Goal: Information Seeking & Learning: Learn about a topic

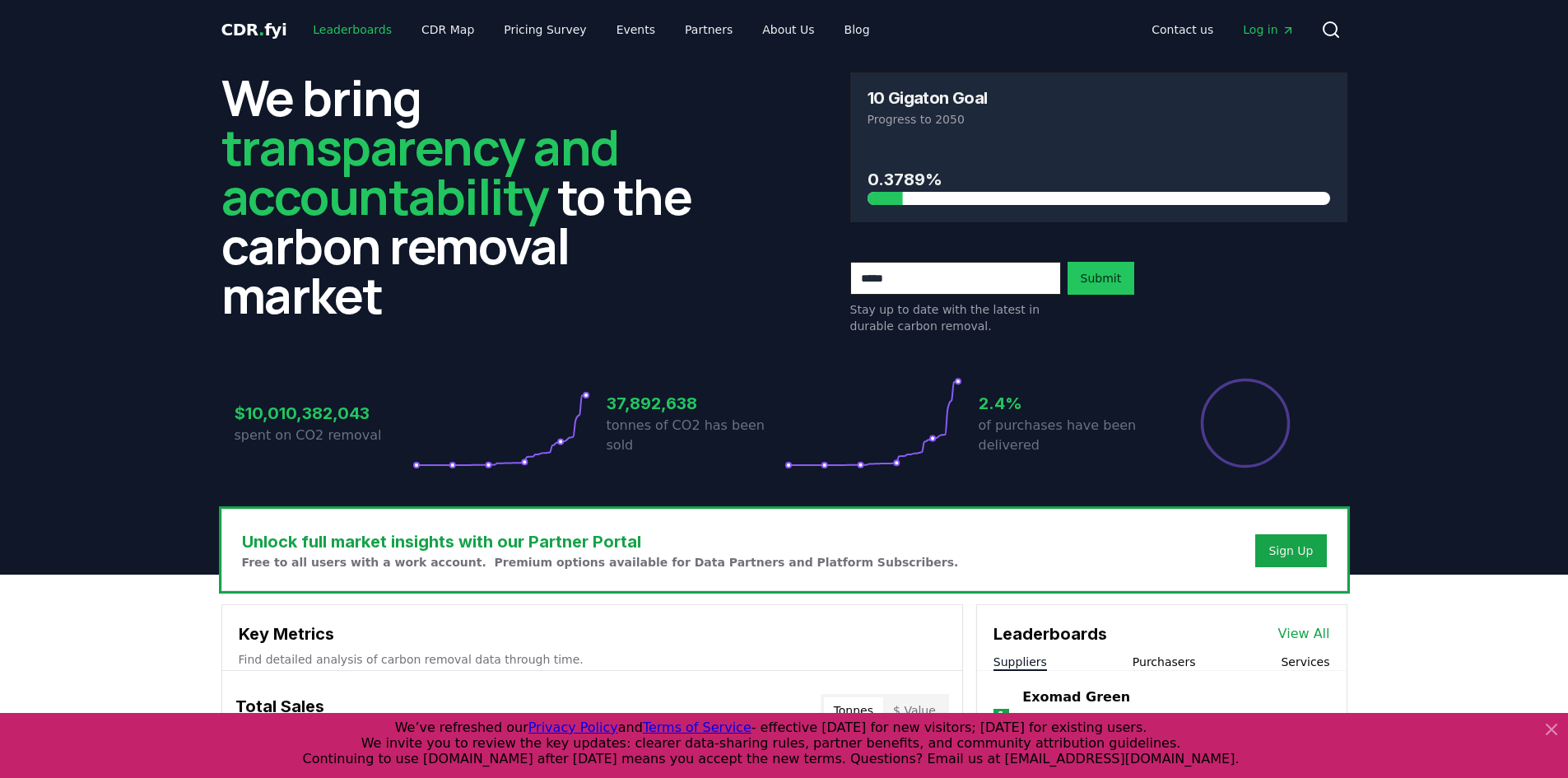
click at [329, 30] on link "Leaderboards" at bounding box center [352, 30] width 106 height 30
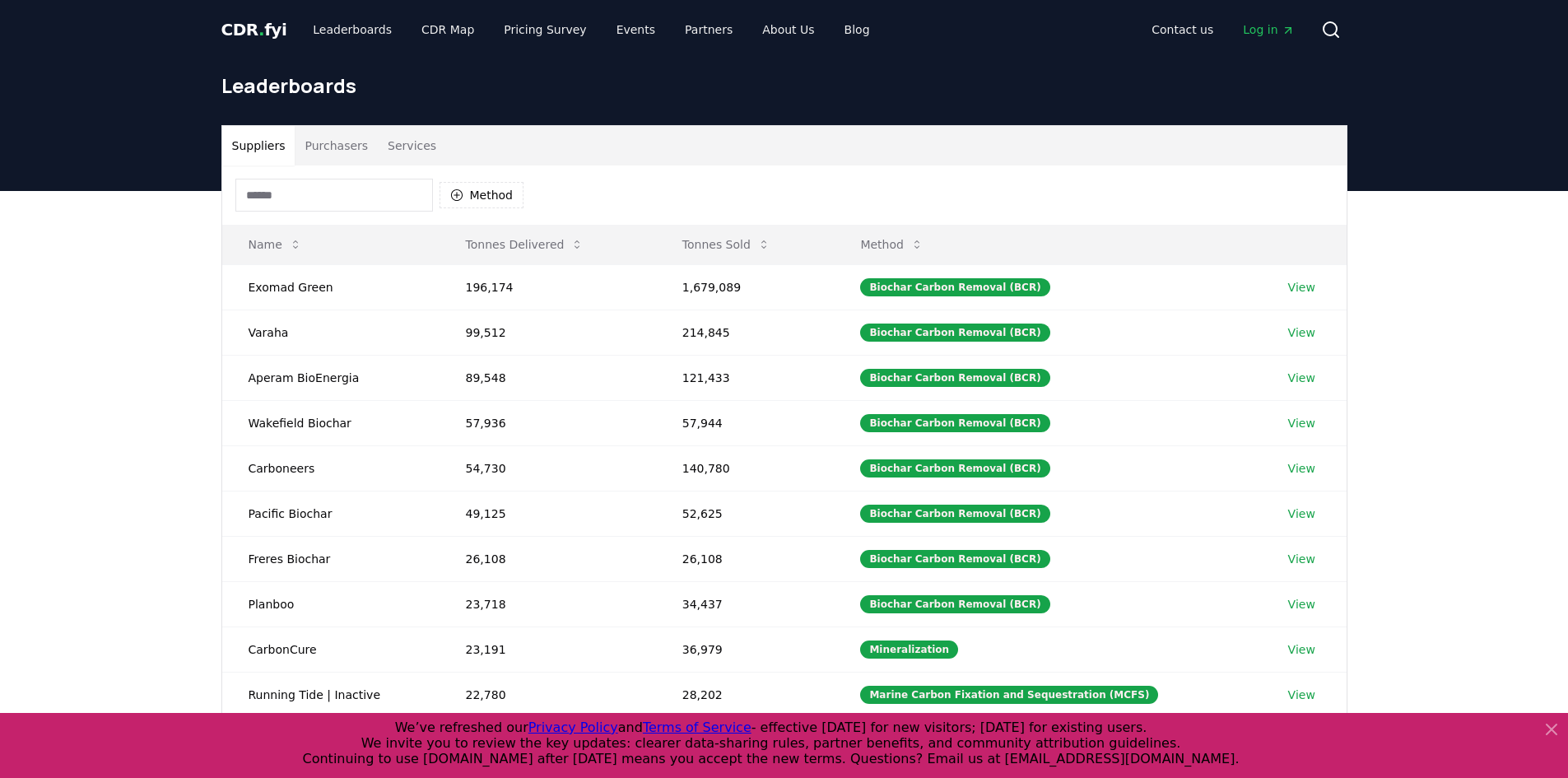
click at [354, 135] on button "Purchasers" at bounding box center [337, 146] width 83 height 40
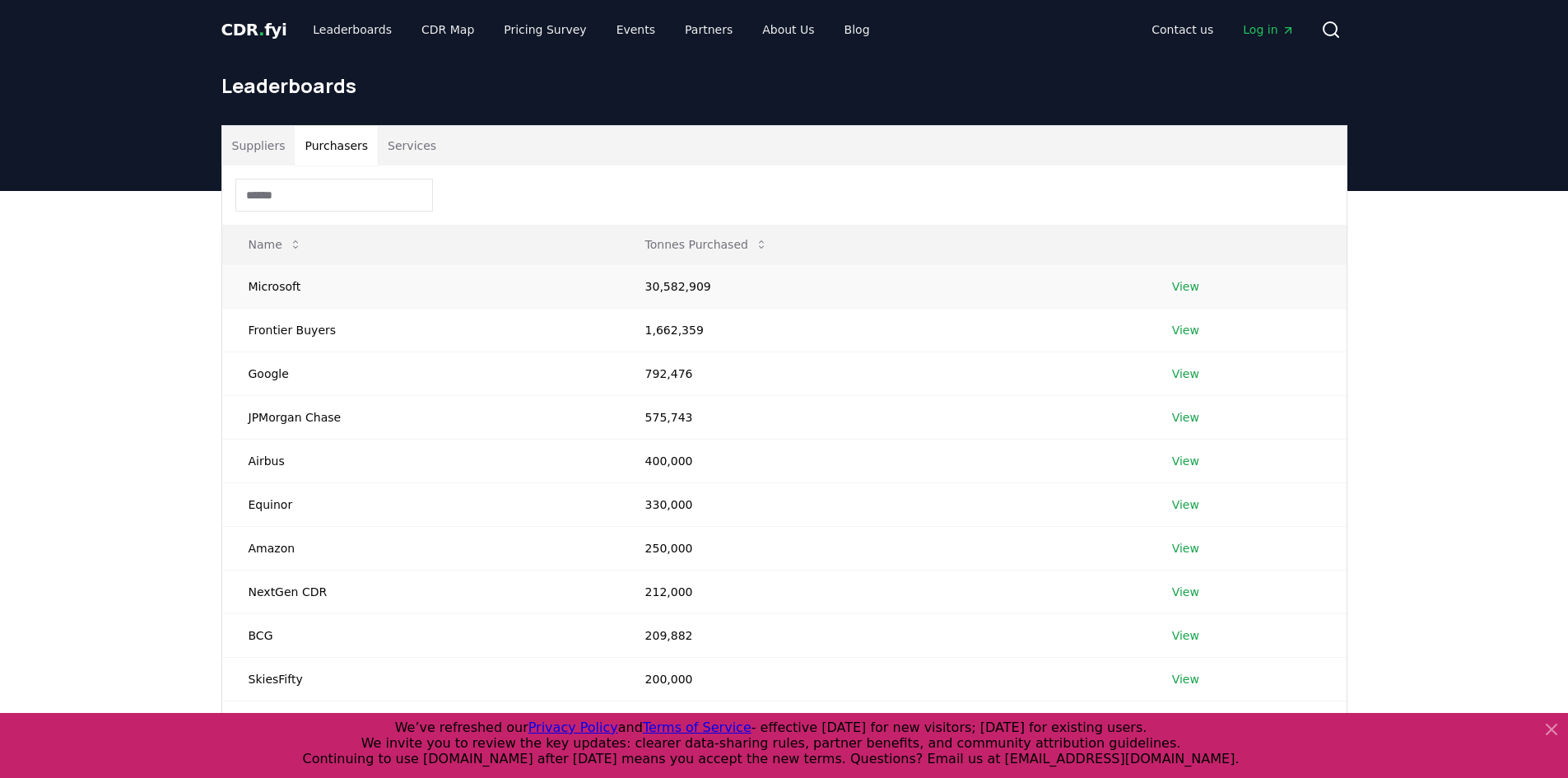
click at [1182, 289] on link "View" at bounding box center [1185, 287] width 27 height 17
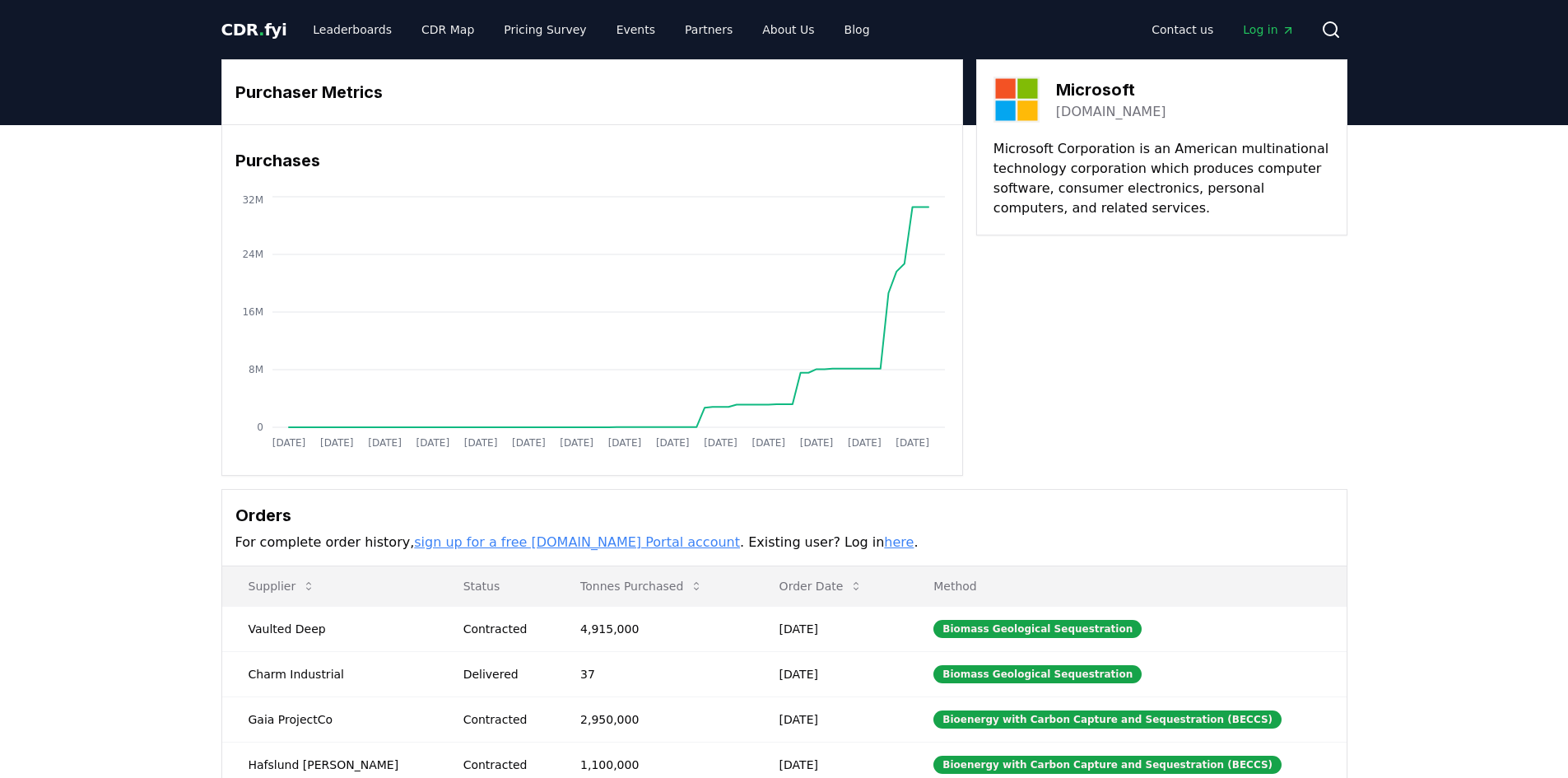
click at [884, 541] on link "here" at bounding box center [899, 542] width 30 height 16
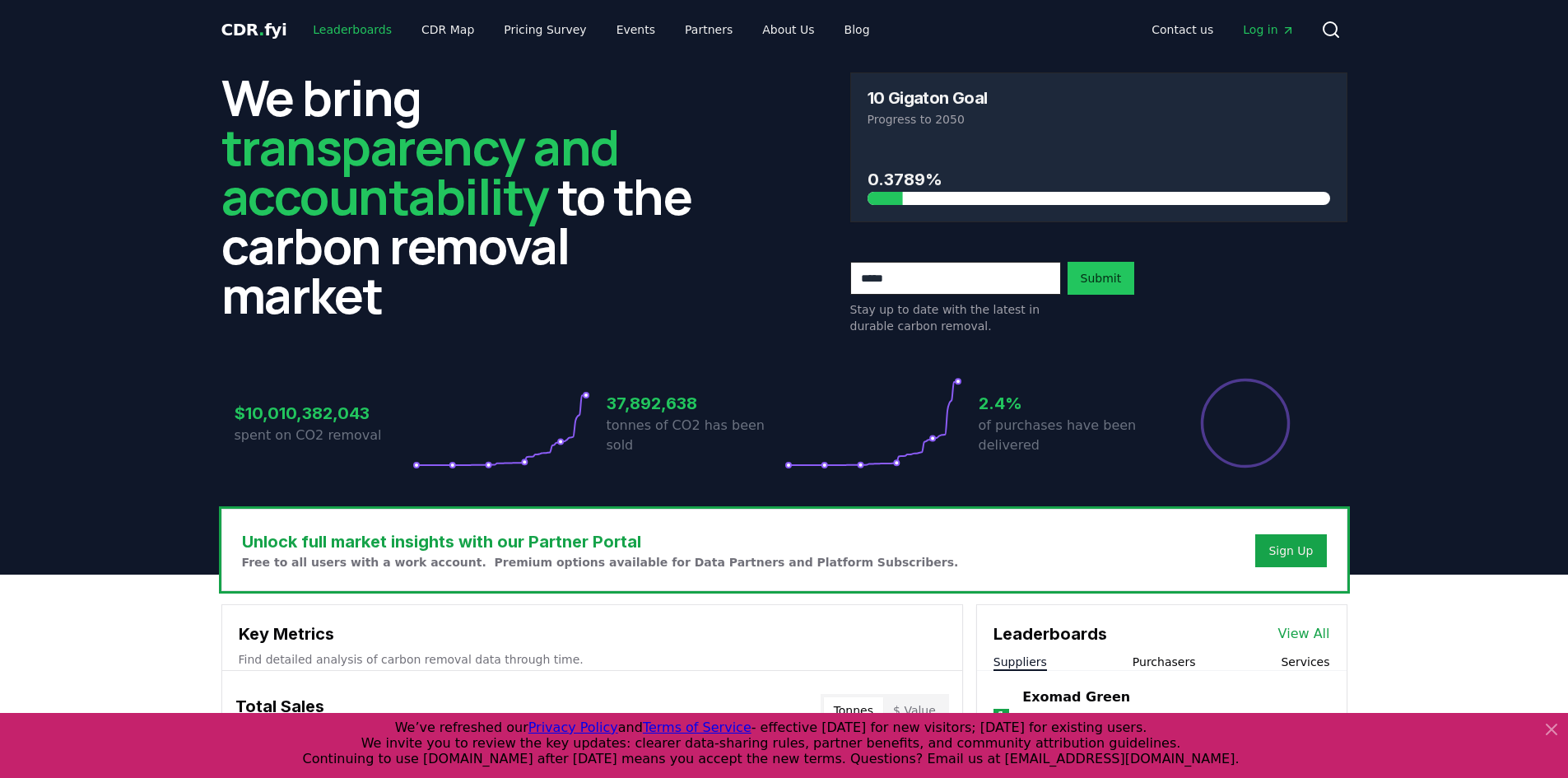
click at [328, 28] on link "Leaderboards" at bounding box center [352, 30] width 106 height 30
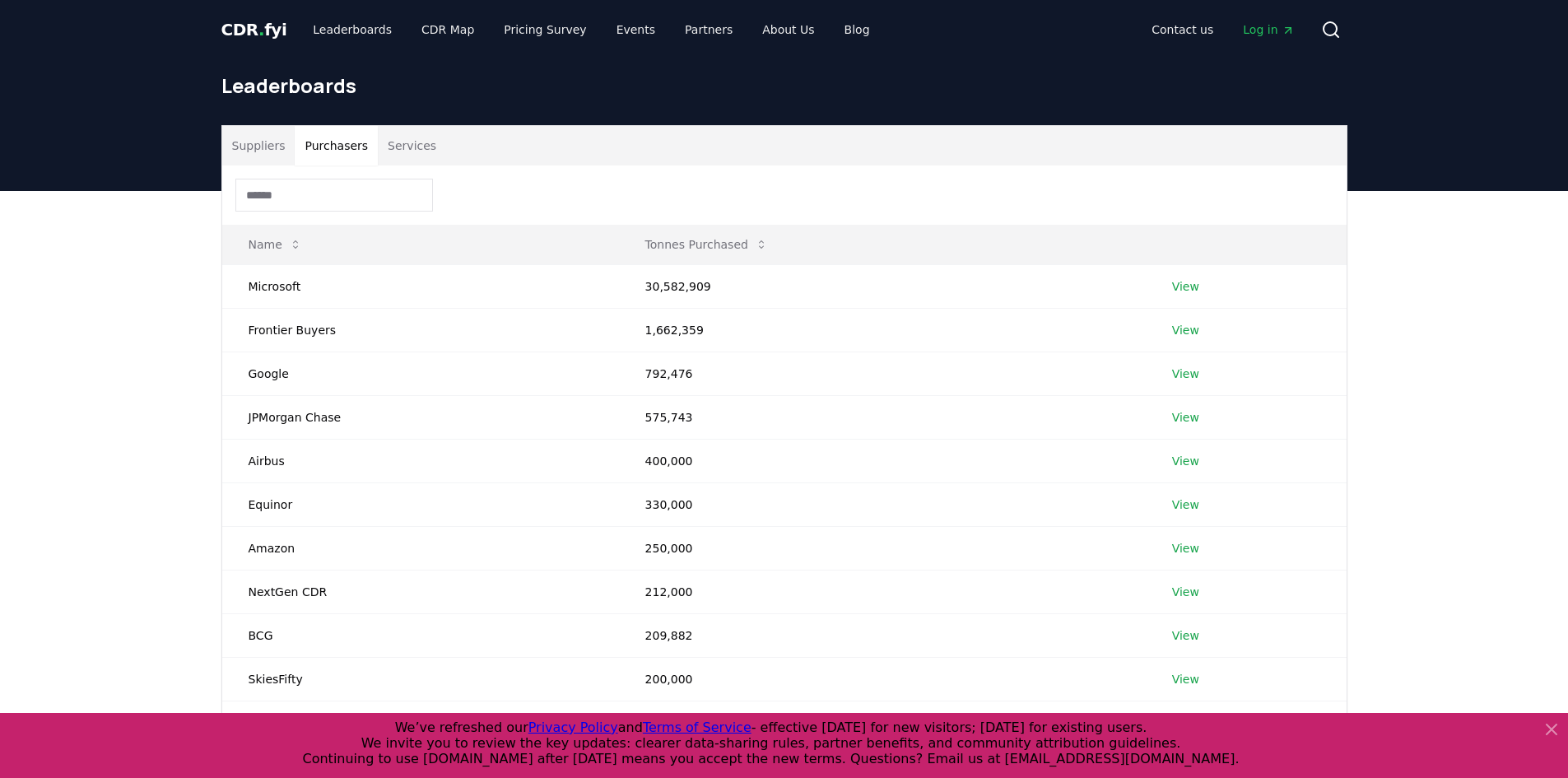
click at [342, 150] on button "Purchasers" at bounding box center [337, 146] width 83 height 40
click at [1272, 25] on span "Log in" at bounding box center [1268, 30] width 51 height 17
